Goal: Check status: Check status

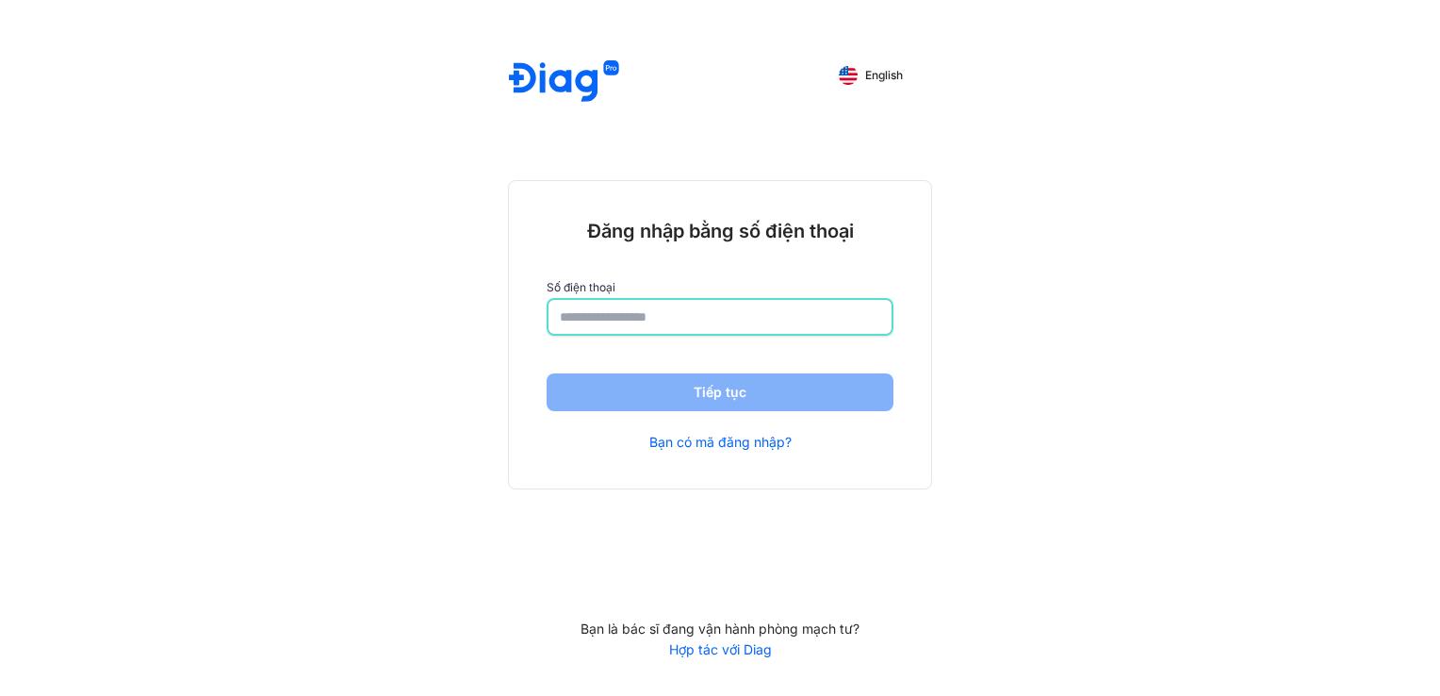
click at [747, 318] on input "number" at bounding box center [720, 317] width 320 height 34
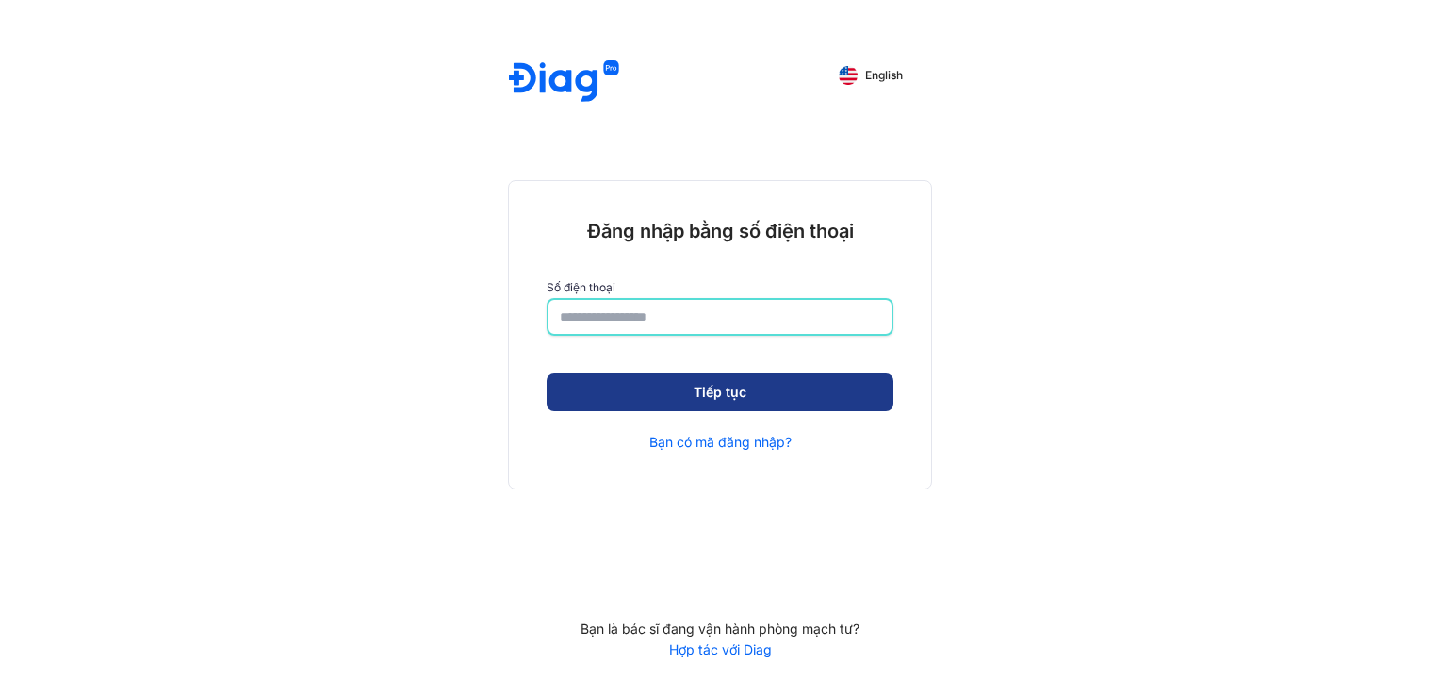
type input "**********"
click at [755, 397] on button "Tiếp tục" at bounding box center [720, 394] width 347 height 38
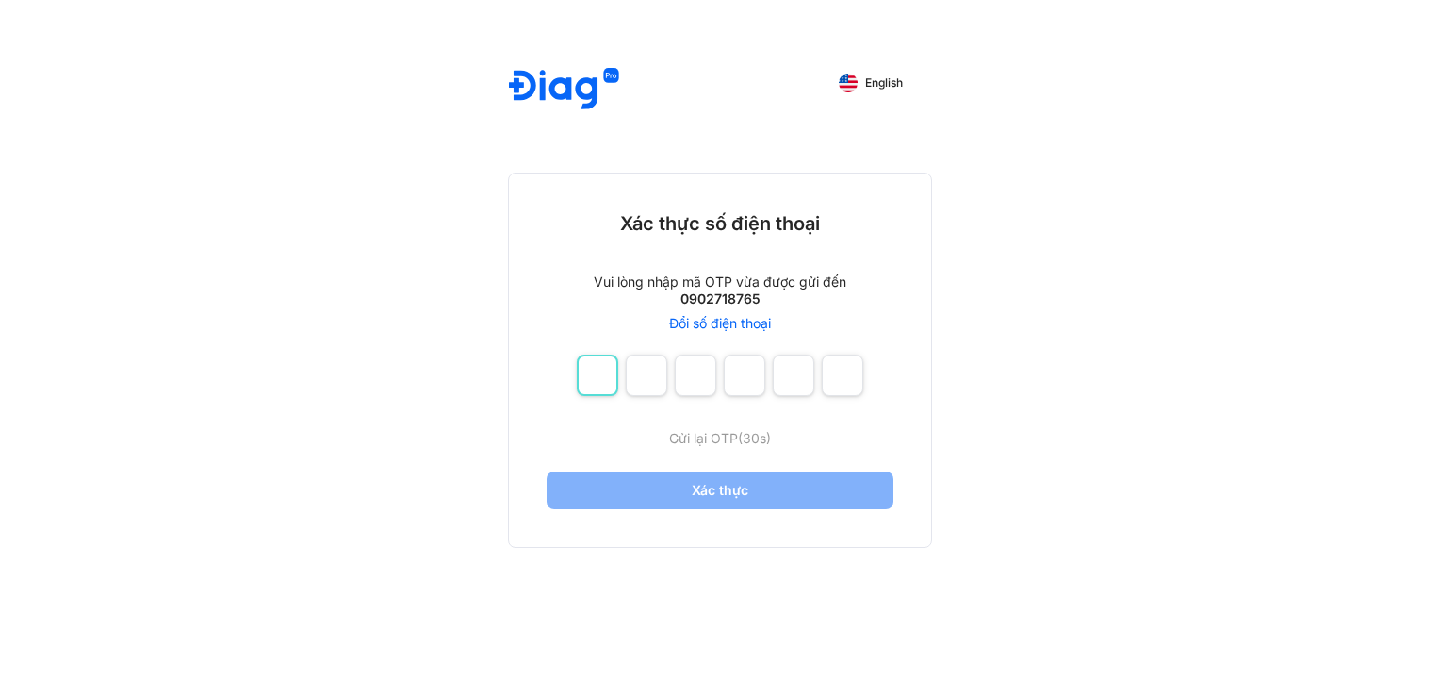
click at [596, 382] on input "number" at bounding box center [597, 374] width 41 height 41
type input "*"
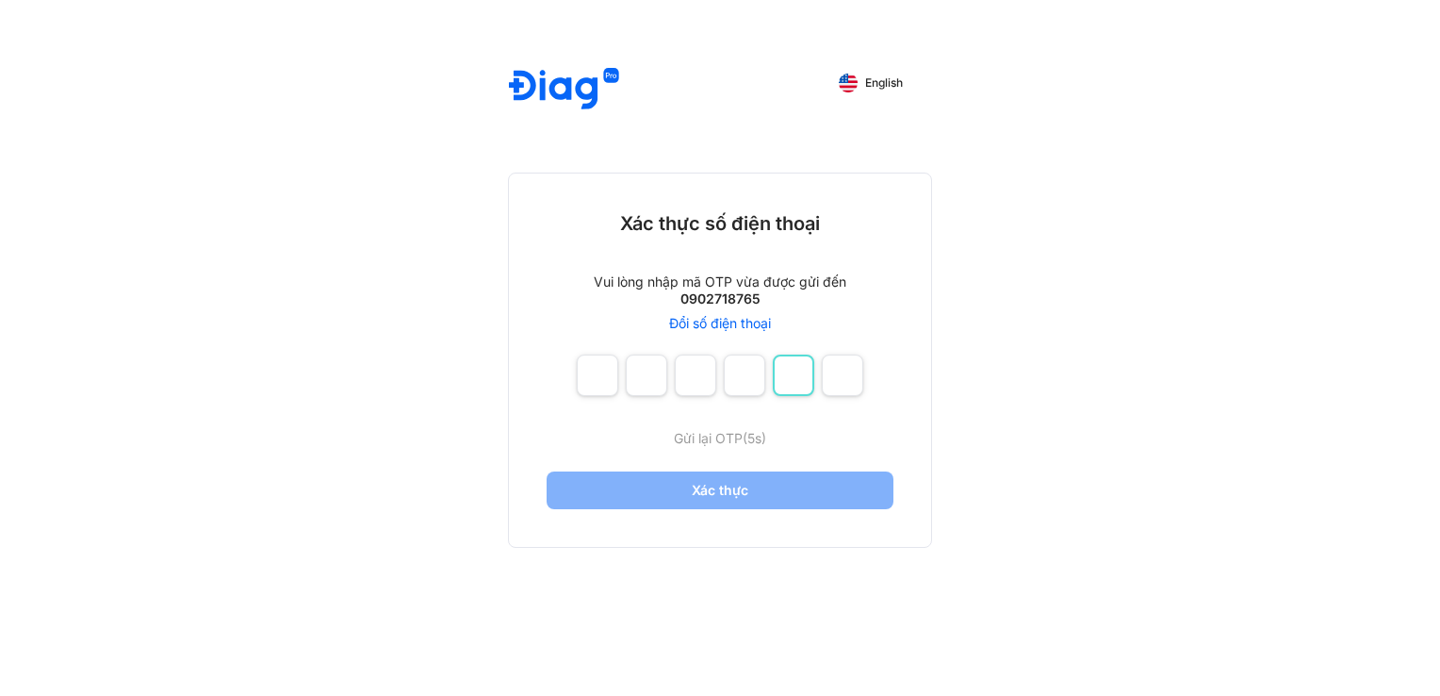
type input "*"
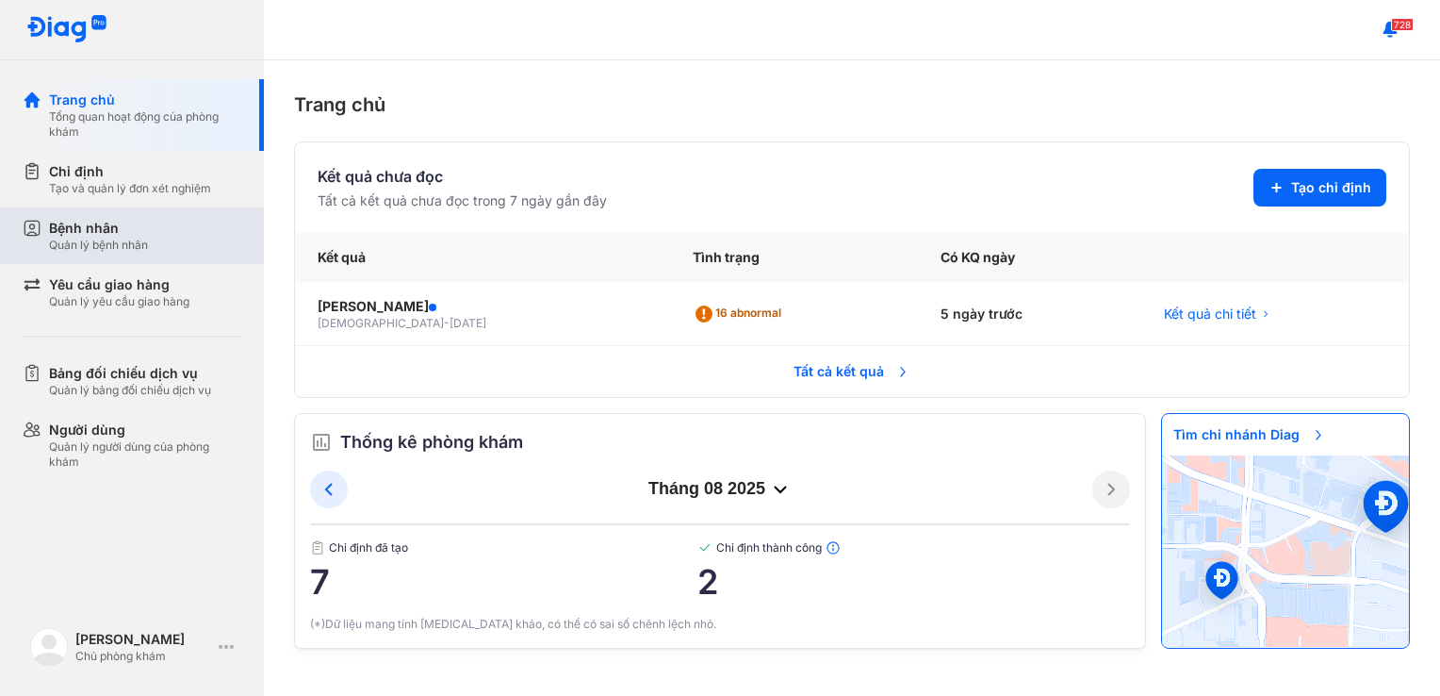
click at [123, 213] on div "Bệnh nhân Quản lý bệnh nhân" at bounding box center [143, 235] width 241 height 57
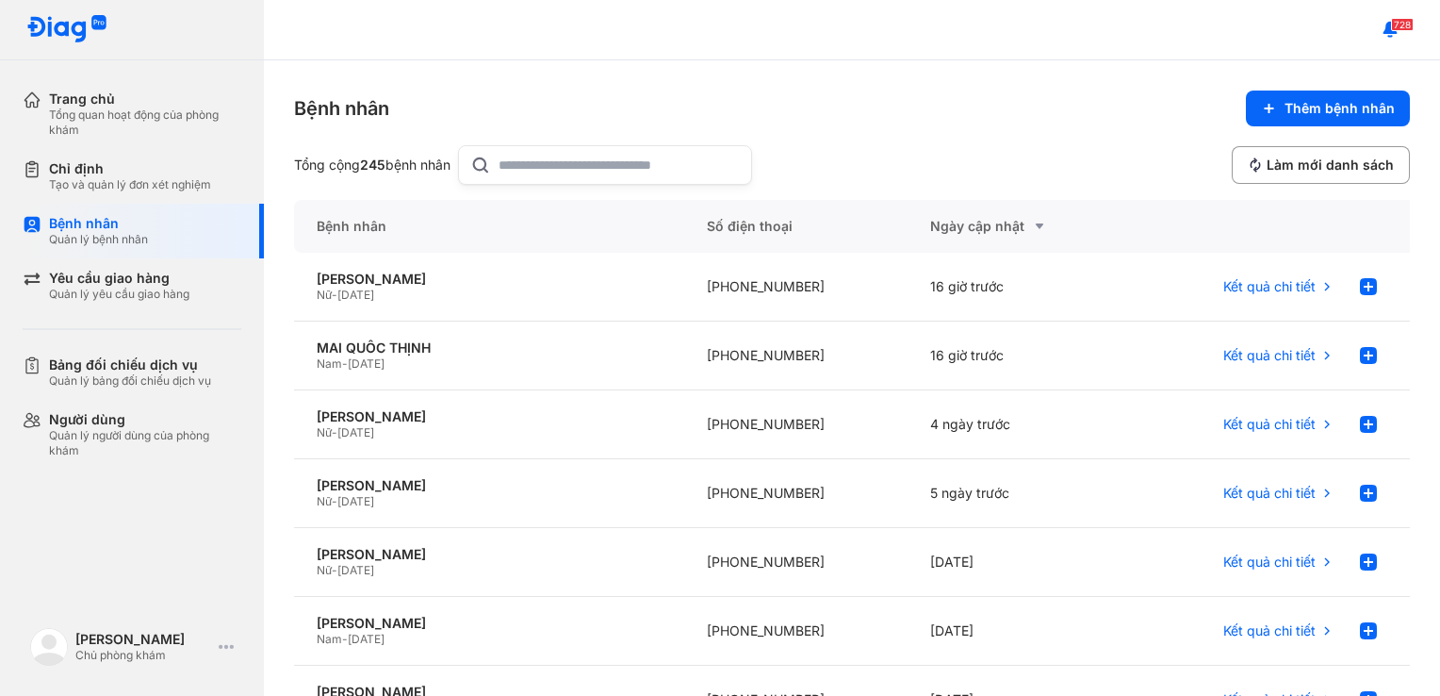
click at [556, 158] on input "text" at bounding box center [619, 165] width 241 height 38
drag, startPoint x: 548, startPoint y: 163, endPoint x: 449, endPoint y: 163, distance: 99.0
click at [449, 163] on div "Tổng cộng 16 bệnh nhân ***" at bounding box center [517, 165] width 447 height 40
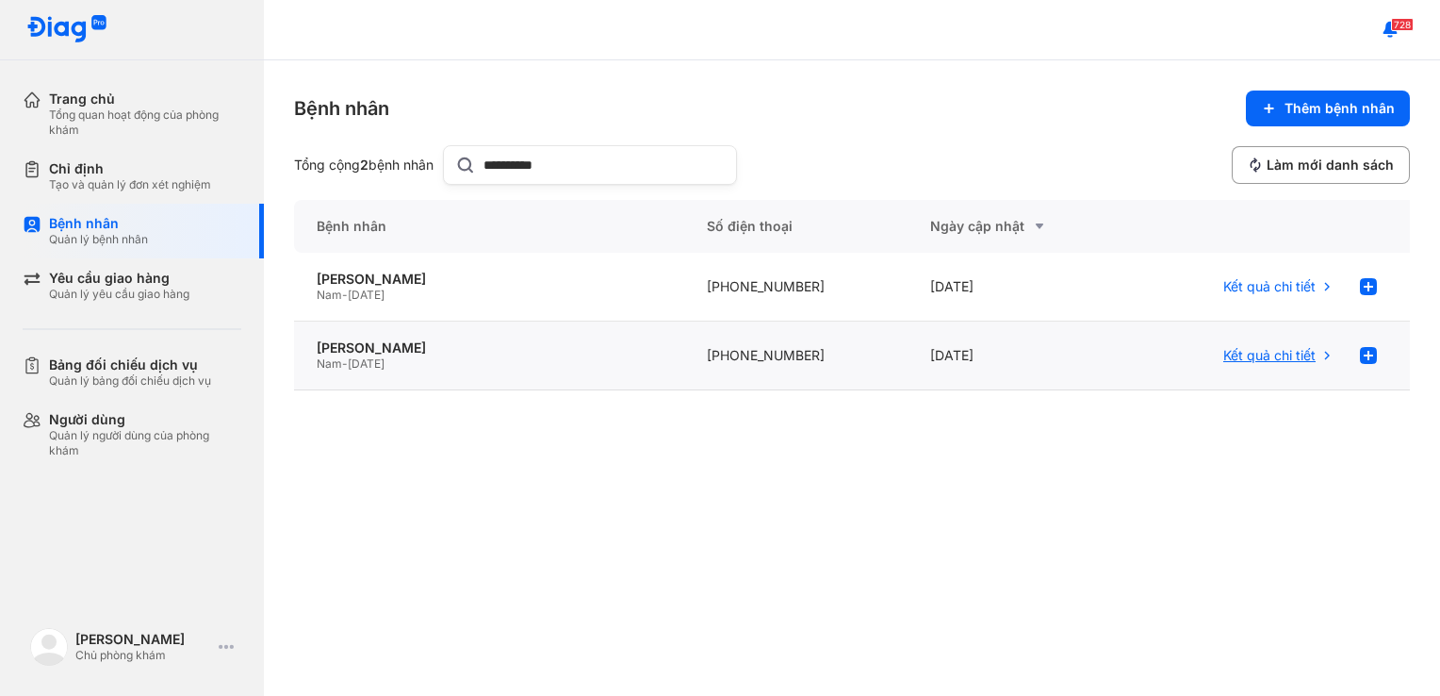
type input "**********"
click at [1265, 356] on span "Kết quả chi tiết" at bounding box center [1269, 355] width 92 height 17
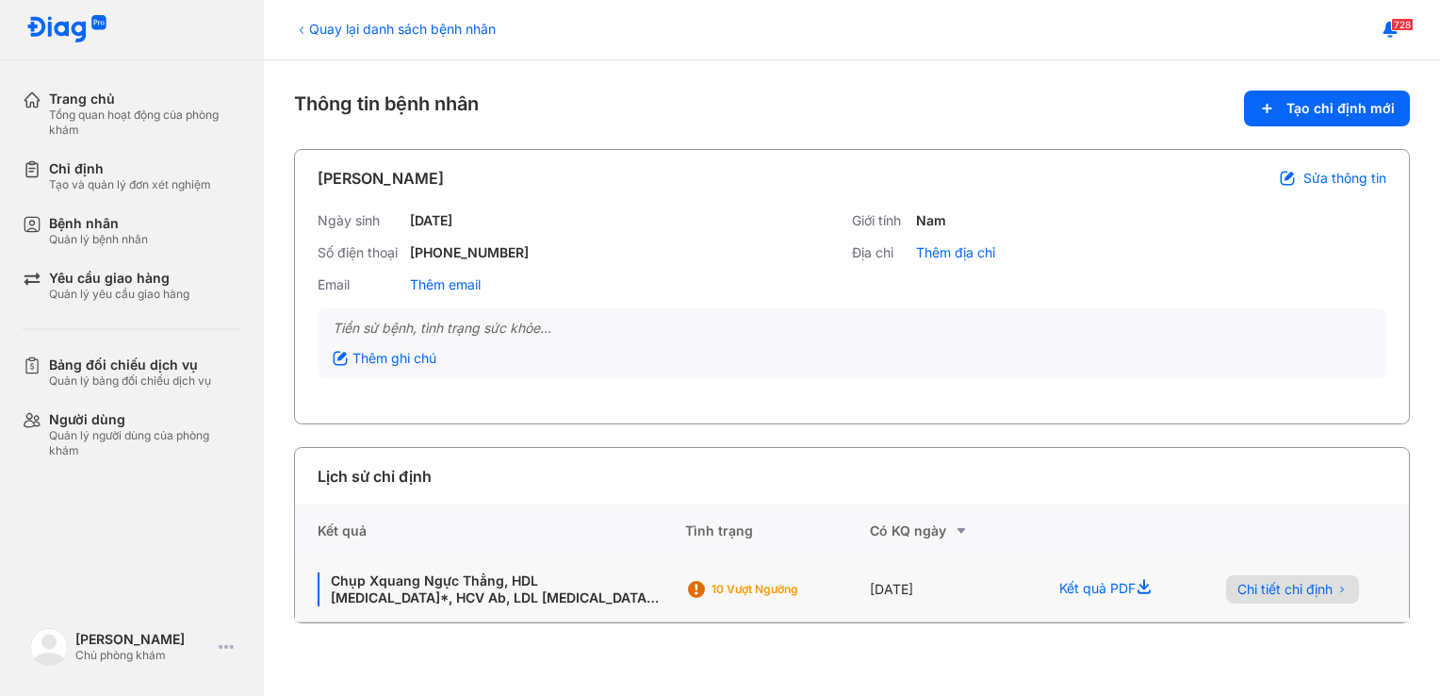
click at [1272, 585] on span "Chi tiết chỉ định" at bounding box center [1285, 589] width 95 height 17
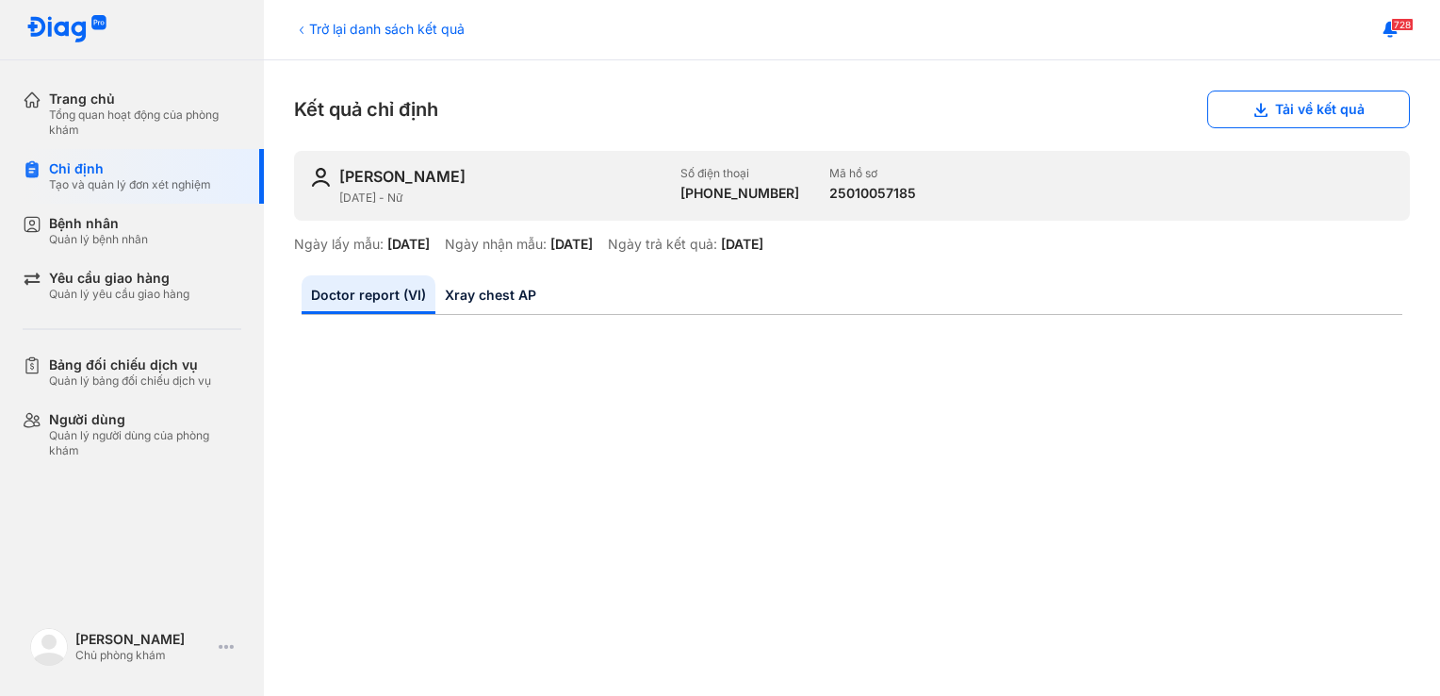
drag, startPoint x: 478, startPoint y: 299, endPoint x: 484, endPoint y: 314, distance: 16.5
click at [478, 299] on link "Xray chest AP" at bounding box center [490, 294] width 110 height 39
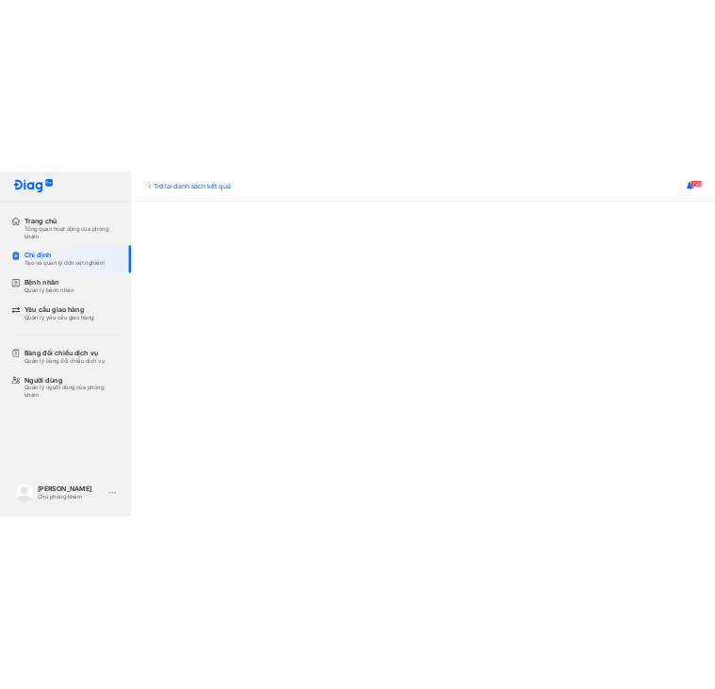
scroll to position [94, 0]
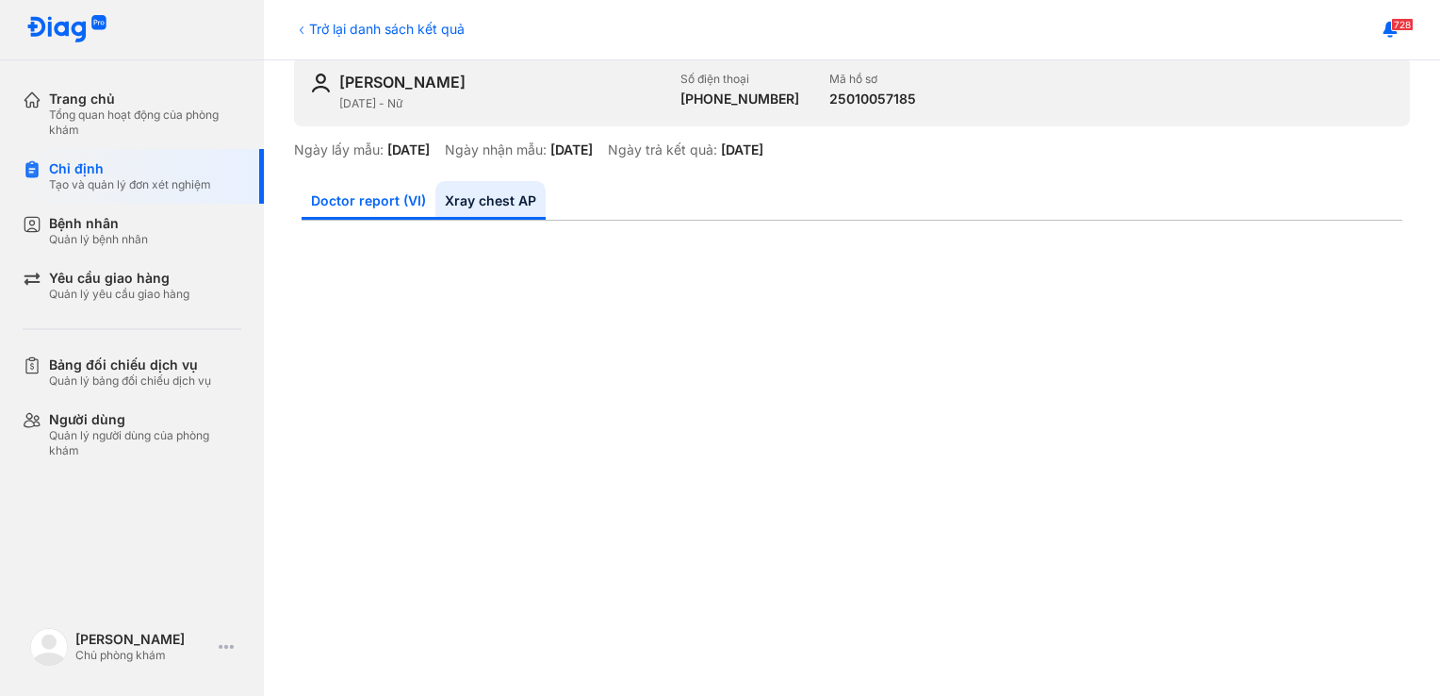
click at [366, 199] on link "Doctor report (VI)" at bounding box center [369, 200] width 134 height 39
